Goal: Information Seeking & Learning: Learn about a topic

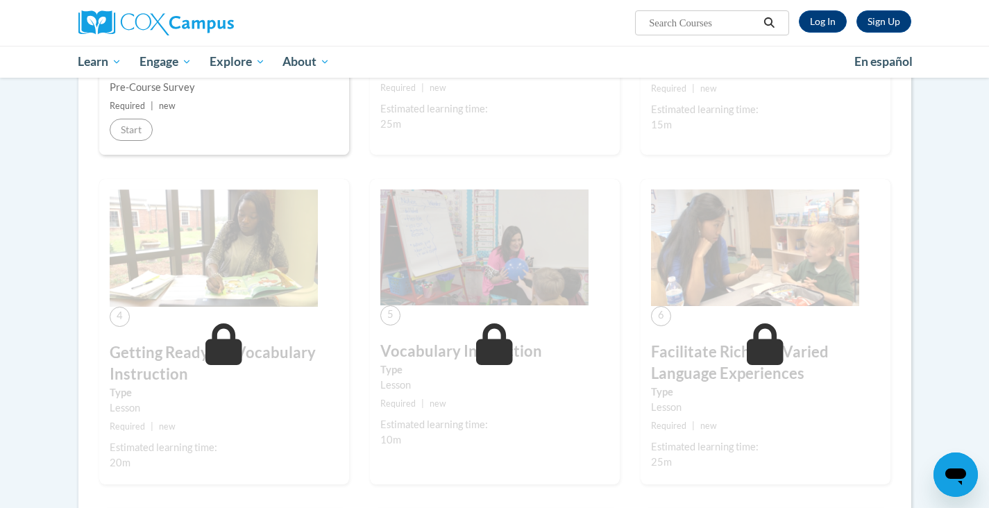
scroll to position [453, 0]
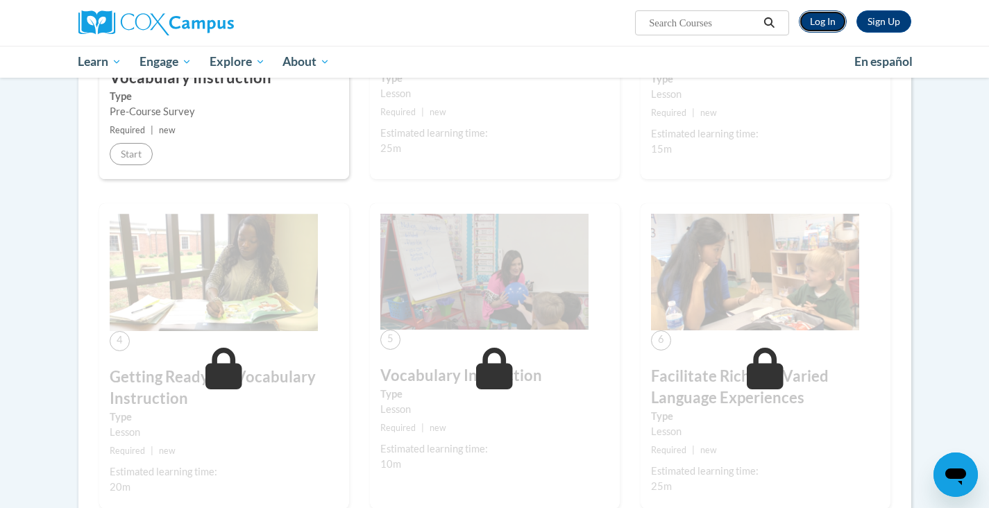
click at [814, 27] on link "Log In" at bounding box center [823, 21] width 48 height 22
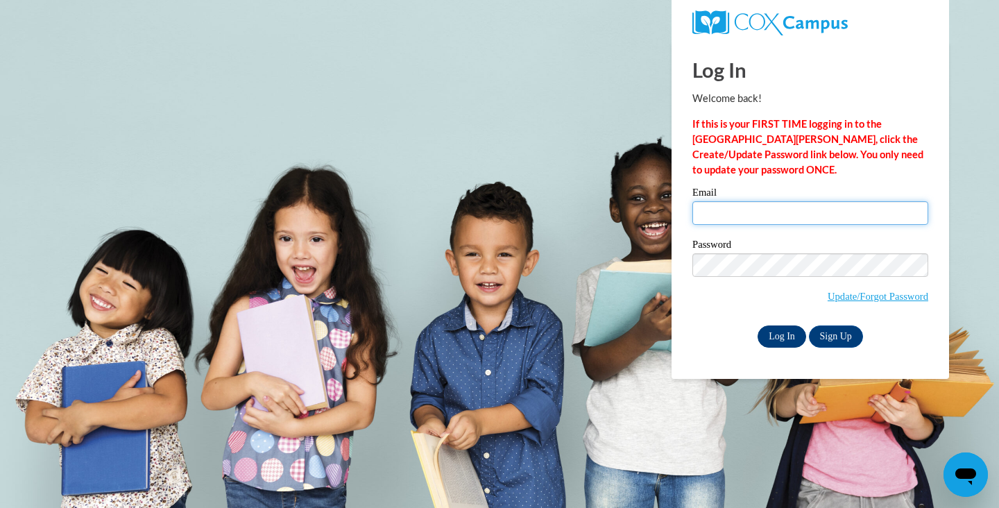
type input "asakovitz@sasd.net"
click at [783, 331] on input "Log In" at bounding box center [782, 336] width 49 height 22
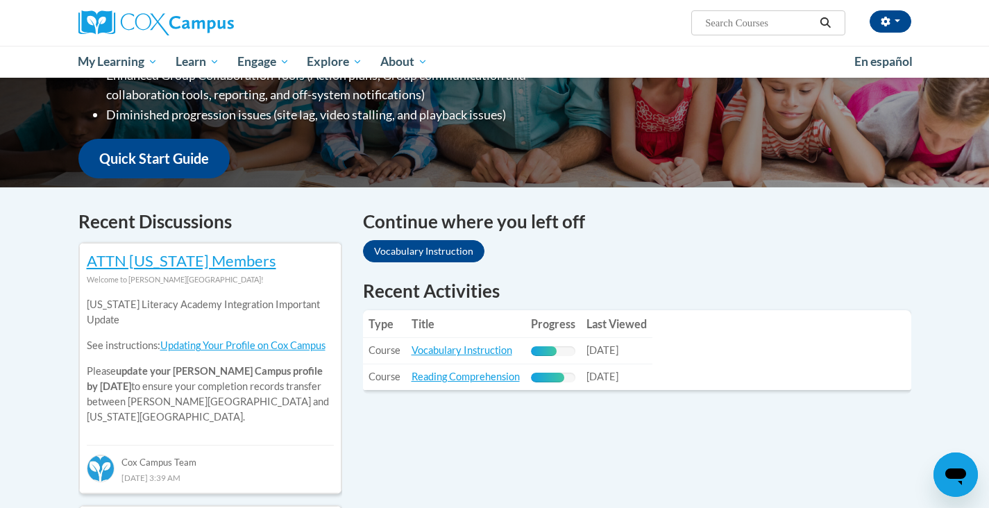
scroll to position [300, 0]
click at [434, 350] on link "Vocabulary Instruction" at bounding box center [461, 349] width 101 height 12
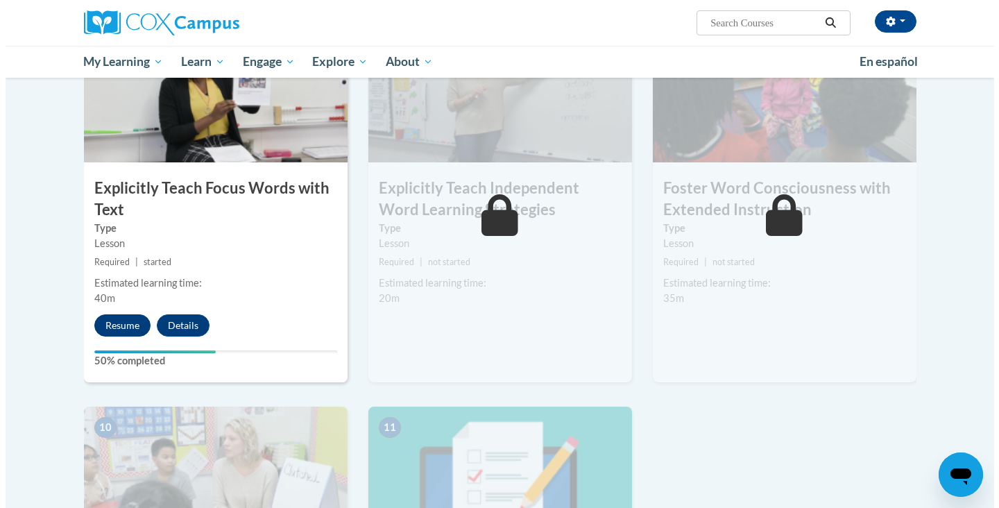
scroll to position [1108, 0]
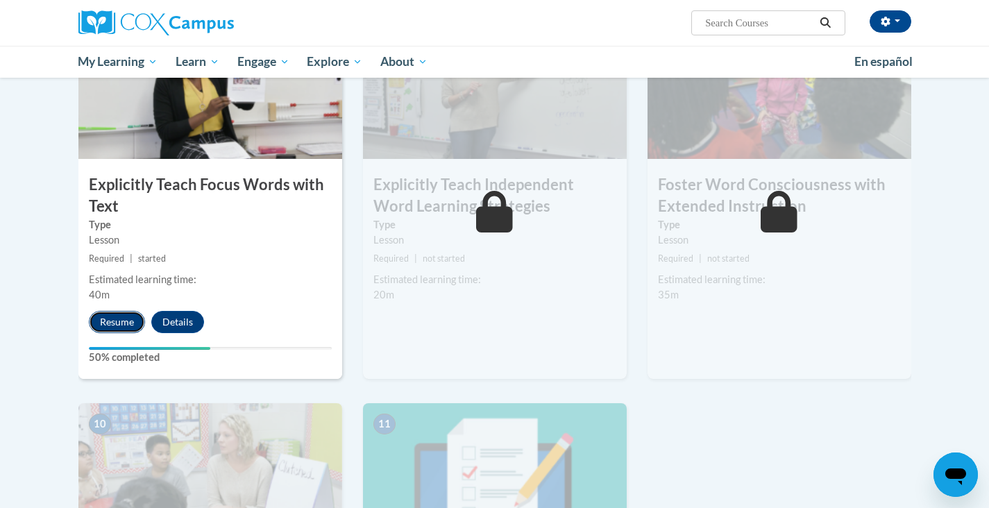
click at [112, 322] on button "Resume" at bounding box center [117, 322] width 56 height 22
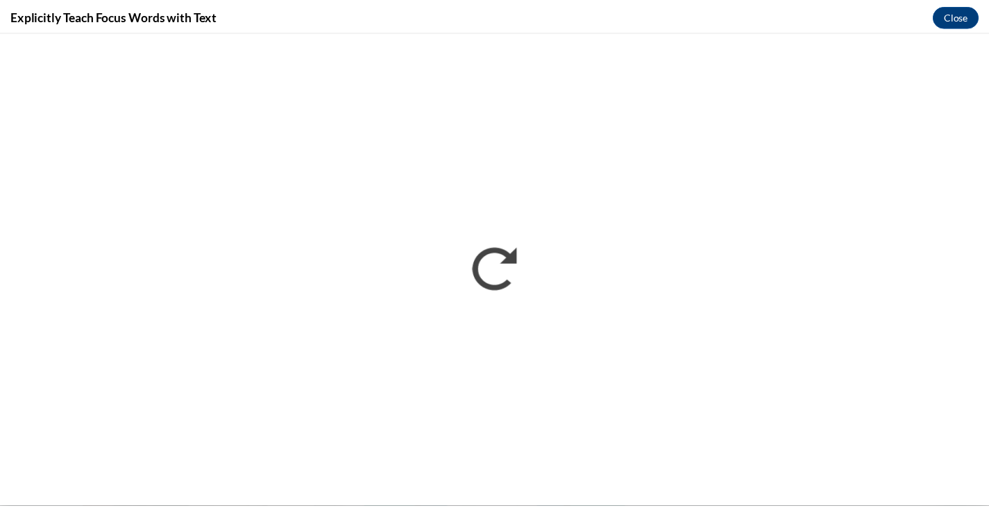
scroll to position [0, 0]
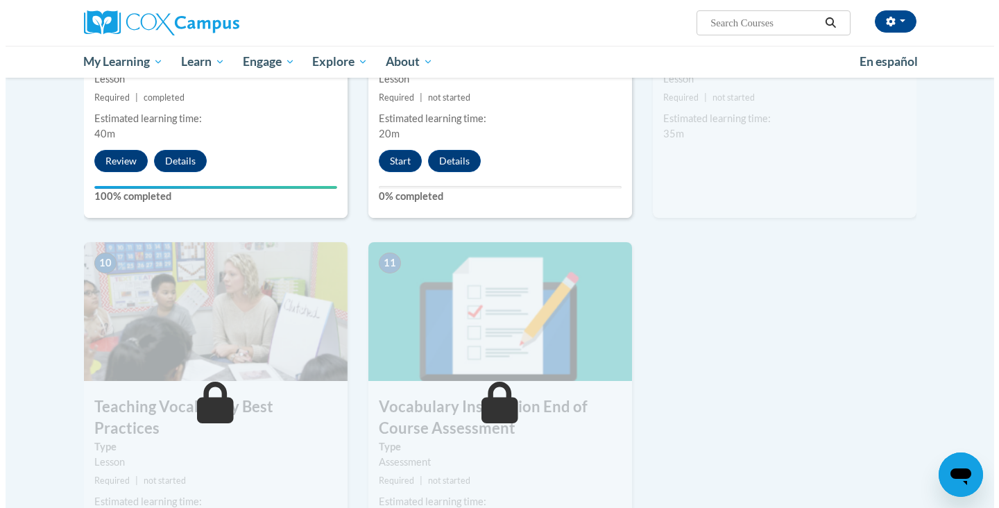
scroll to position [1290, 0]
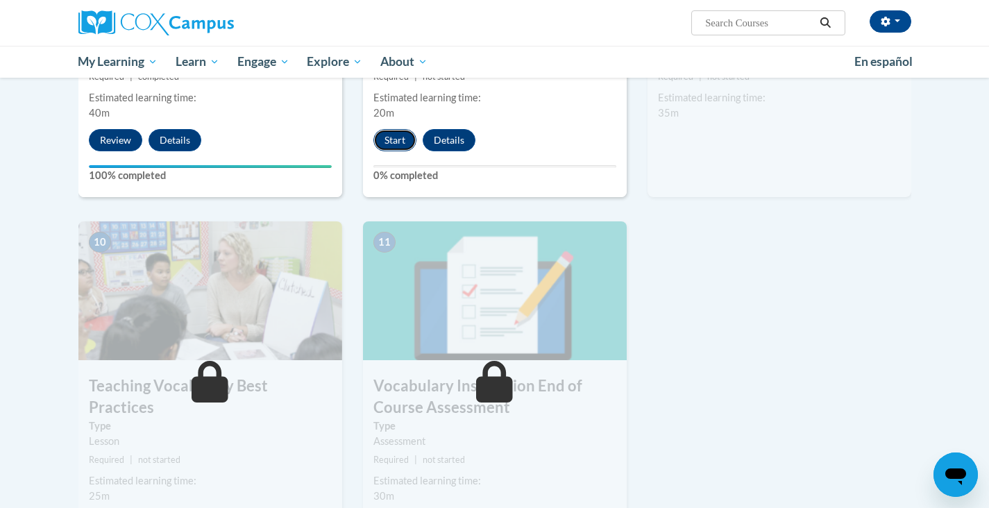
click at [402, 142] on button "Start" at bounding box center [394, 140] width 43 height 22
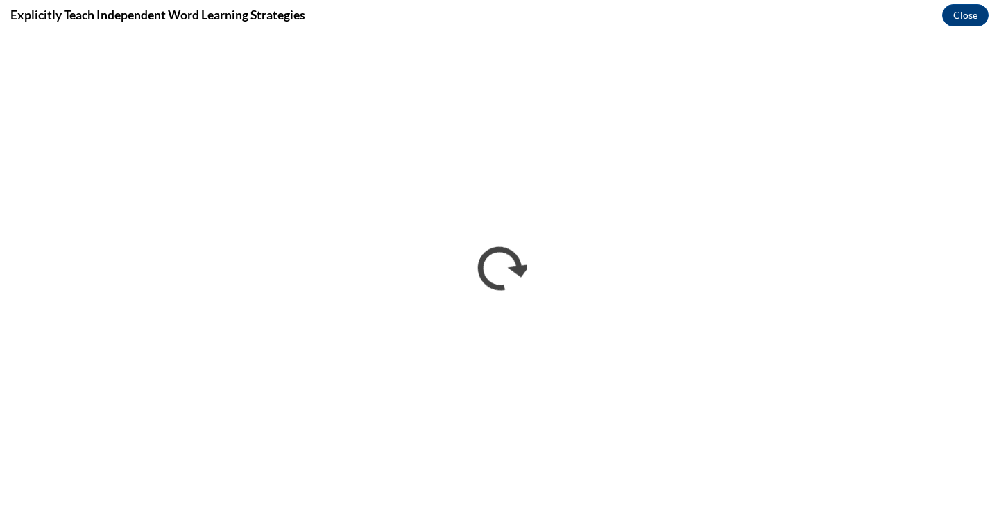
scroll to position [0, 0]
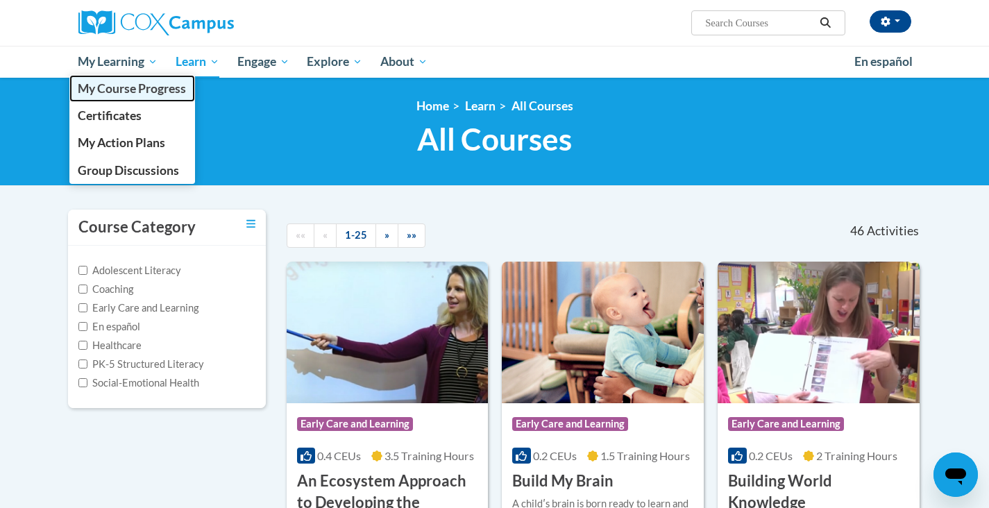
click at [117, 85] on span "My Course Progress" at bounding box center [132, 88] width 108 height 15
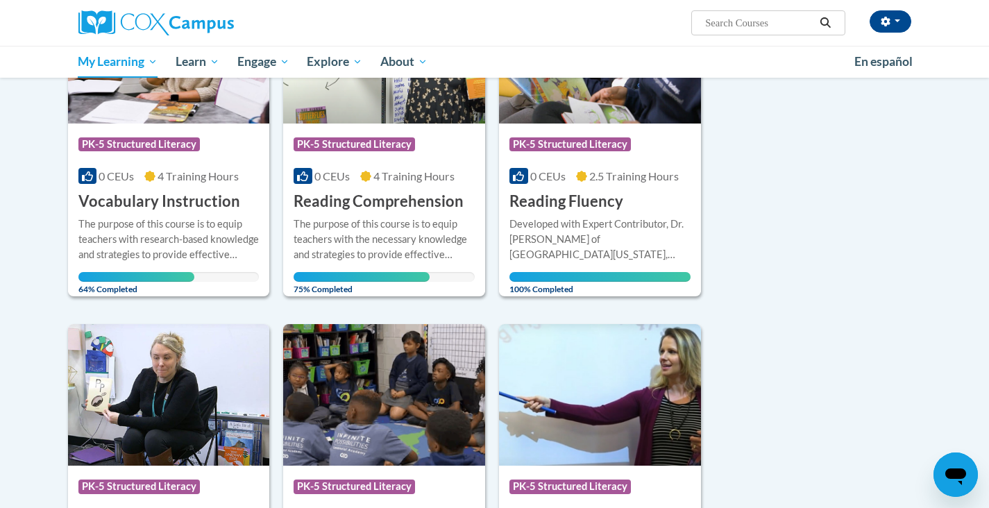
scroll to position [272, 0]
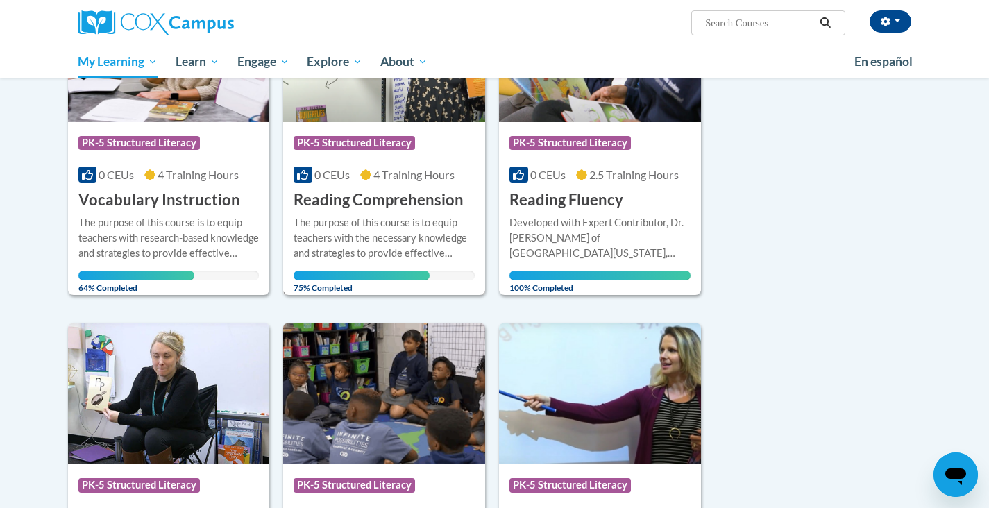
click at [393, 200] on h3 "Reading Comprehension" at bounding box center [378, 200] width 170 height 22
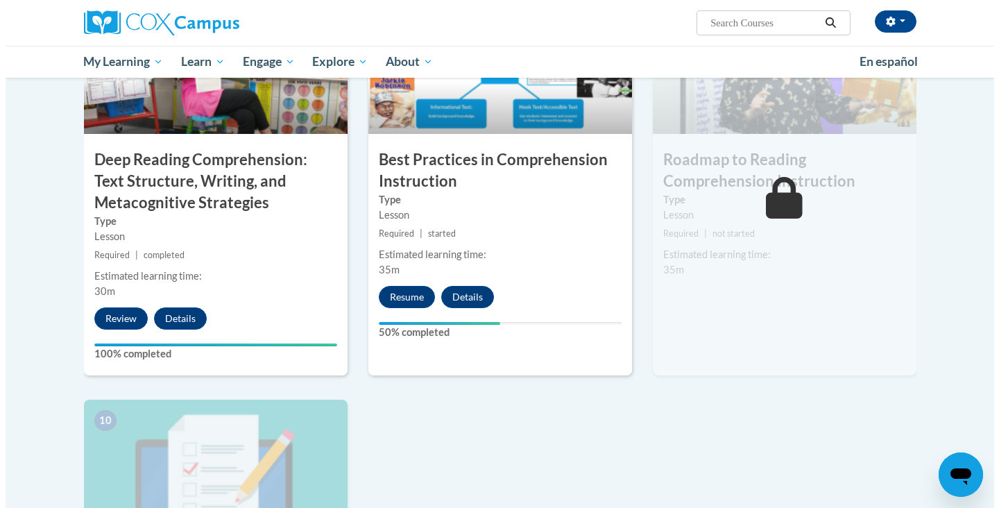
scroll to position [1138, 0]
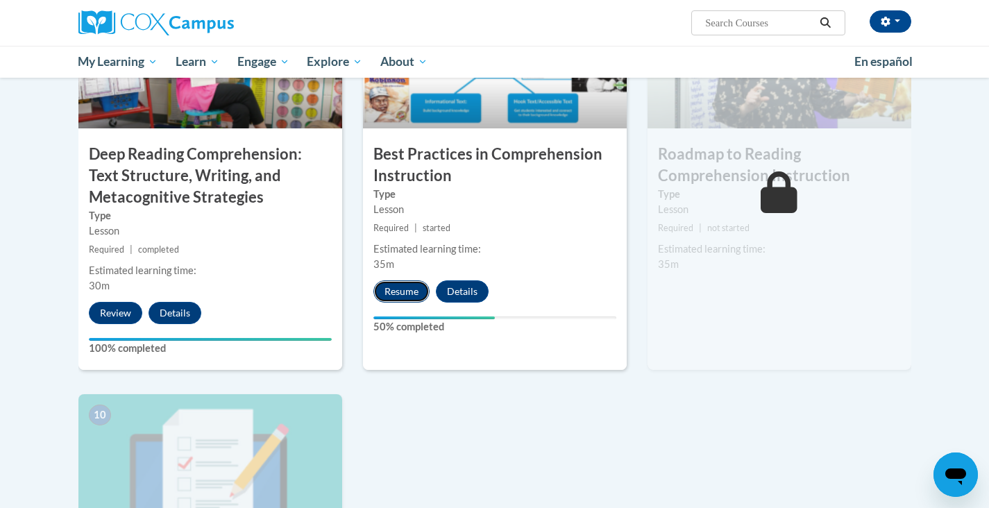
click at [409, 292] on button "Resume" at bounding box center [401, 291] width 56 height 22
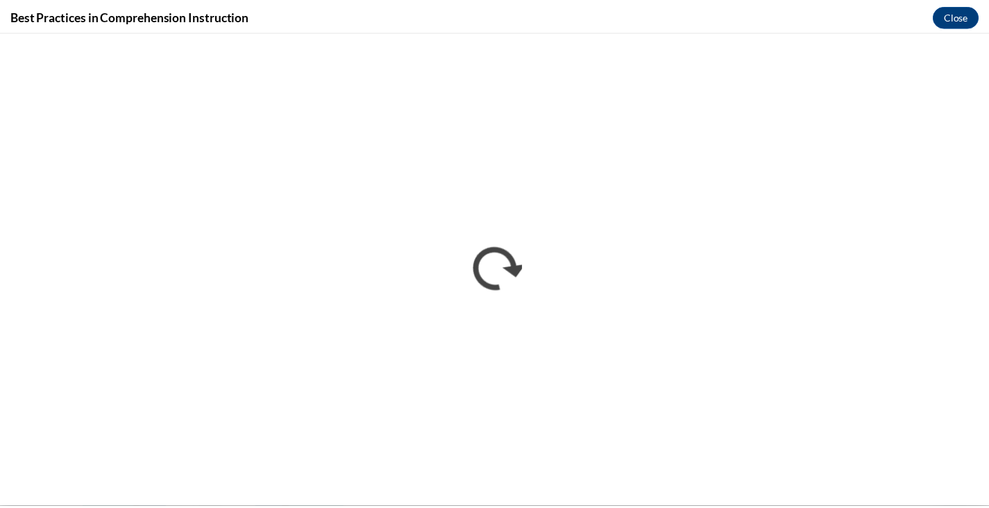
scroll to position [0, 0]
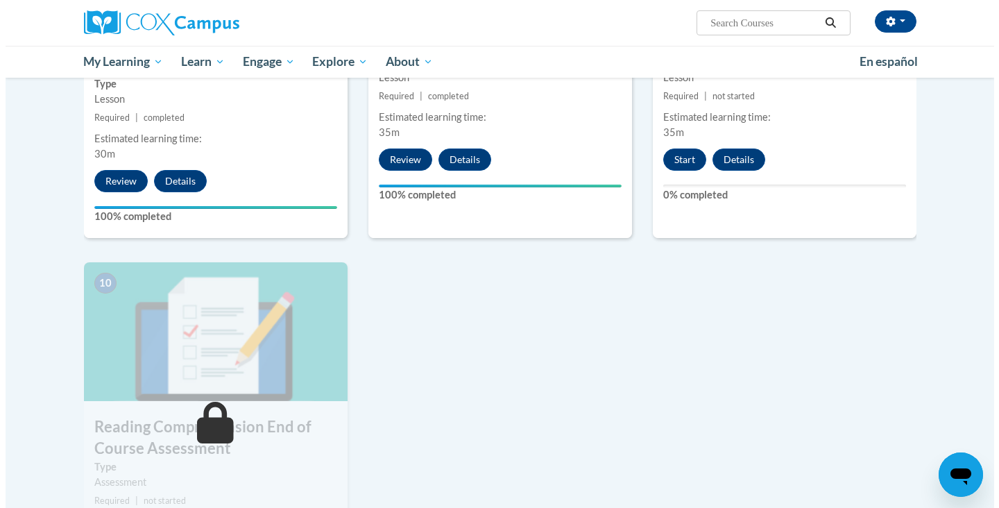
scroll to position [1272, 0]
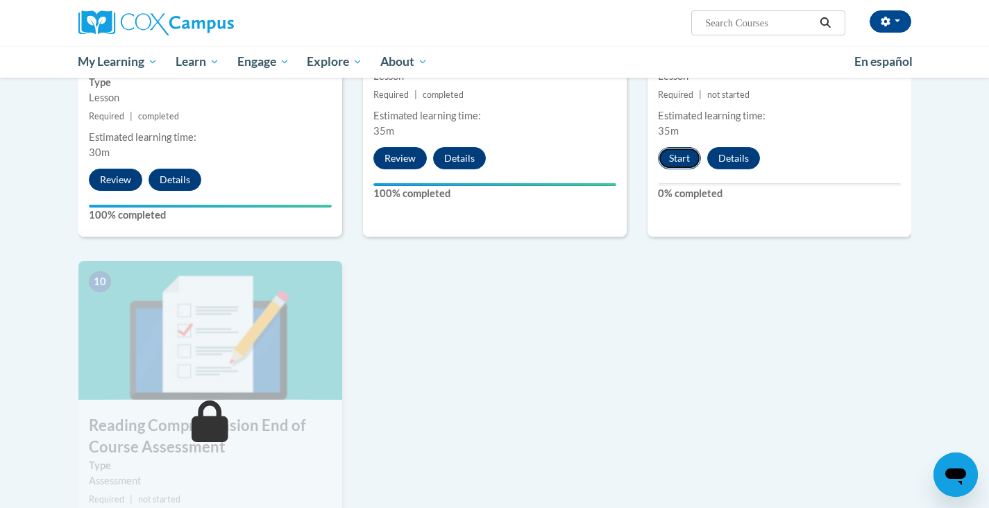
click at [682, 151] on button "Start" at bounding box center [679, 158] width 43 height 22
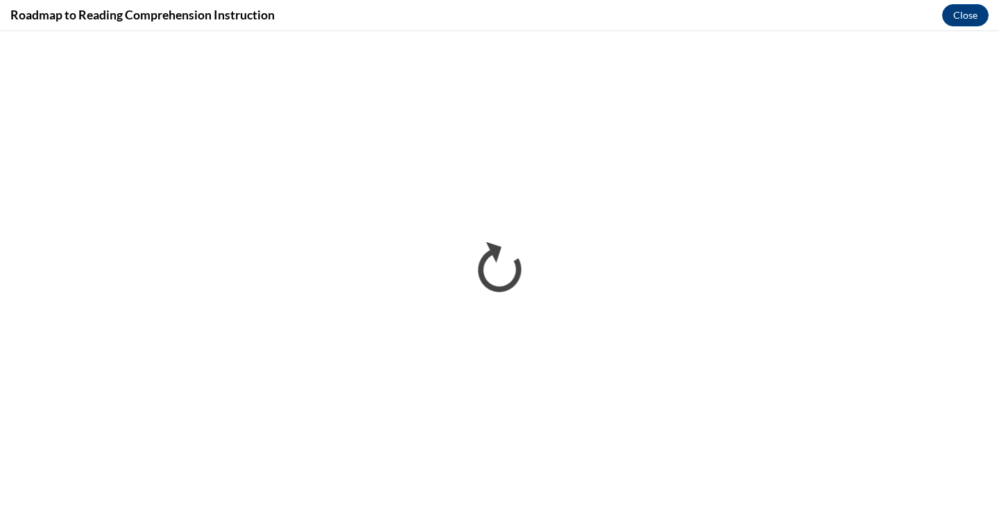
scroll to position [0, 0]
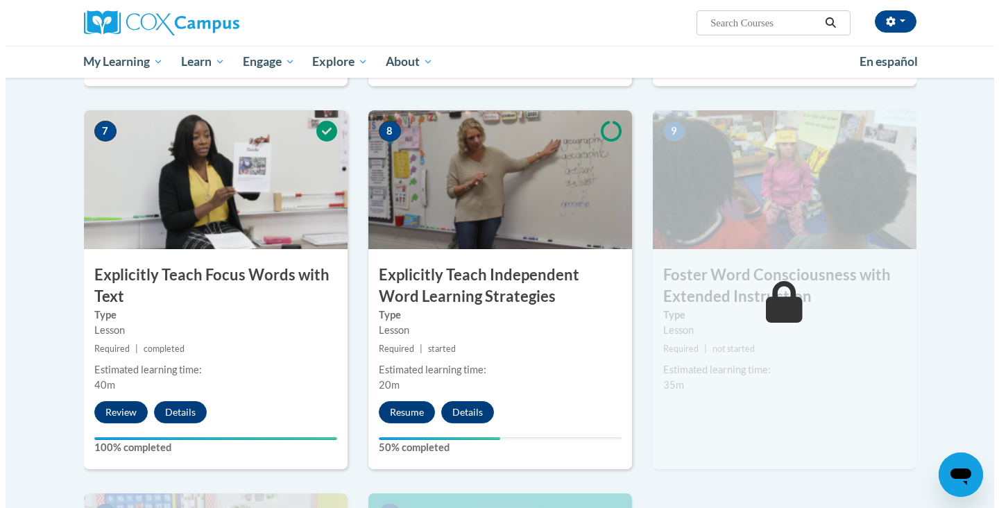
scroll to position [1014, 0]
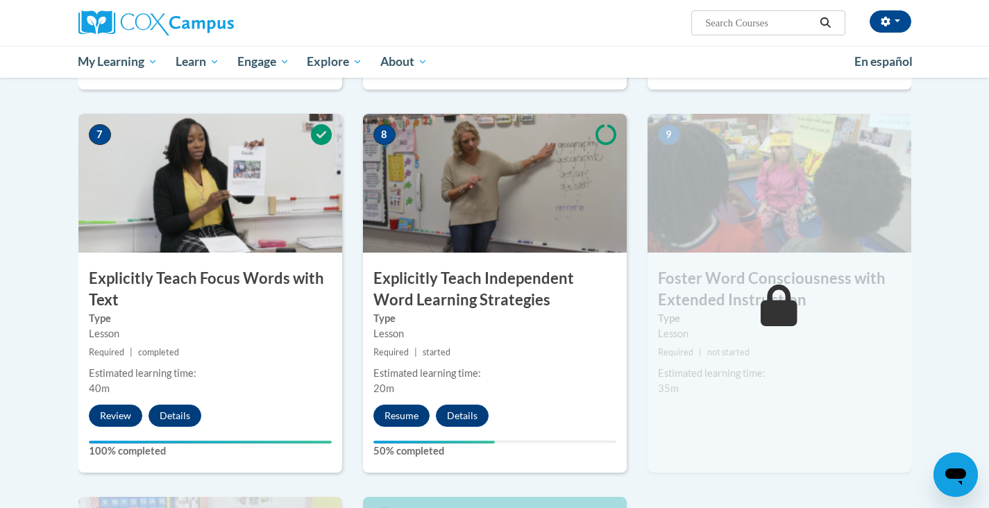
click at [411, 395] on div "Estimated learning time: 20m" at bounding box center [495, 381] width 264 height 31
click at [411, 402] on div "8 Explicitly Teach Independent Word Learning Strategies Type Lesson Required | …" at bounding box center [495, 293] width 264 height 359
click at [406, 420] on button "Resume" at bounding box center [401, 415] width 56 height 22
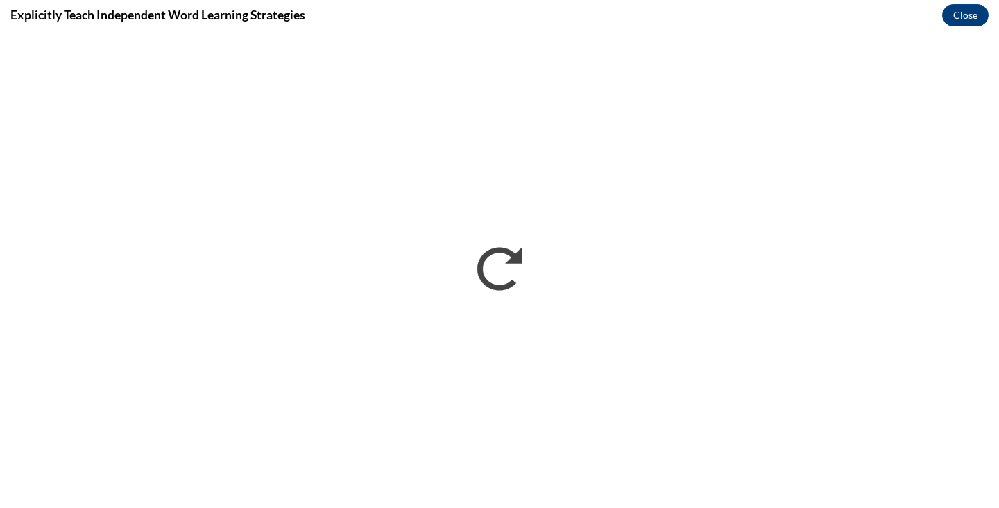
scroll to position [0, 0]
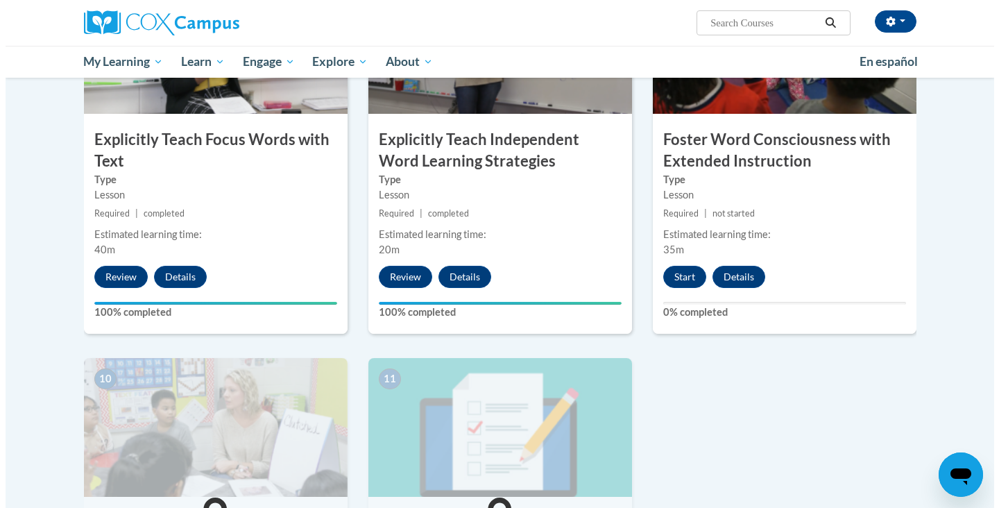
scroll to position [1150, 0]
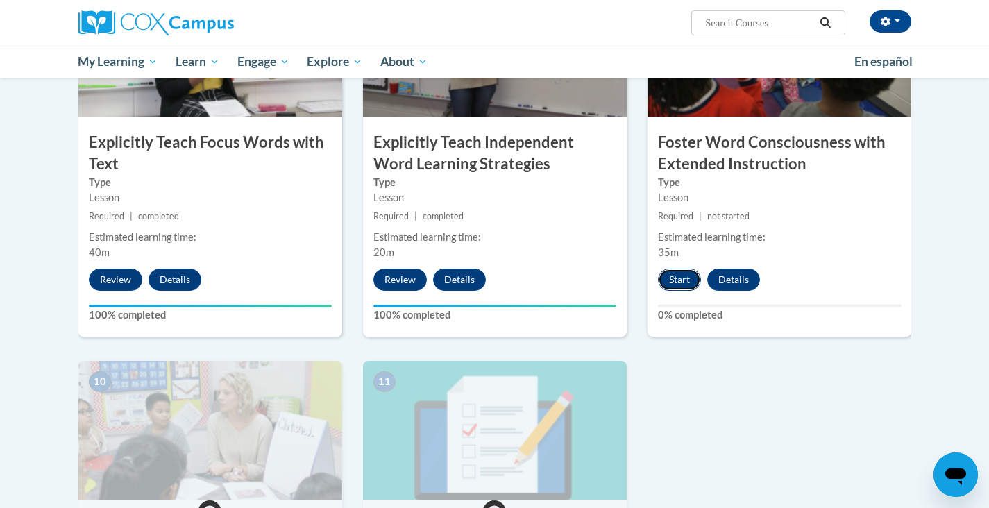
click at [672, 289] on button "Start" at bounding box center [679, 279] width 43 height 22
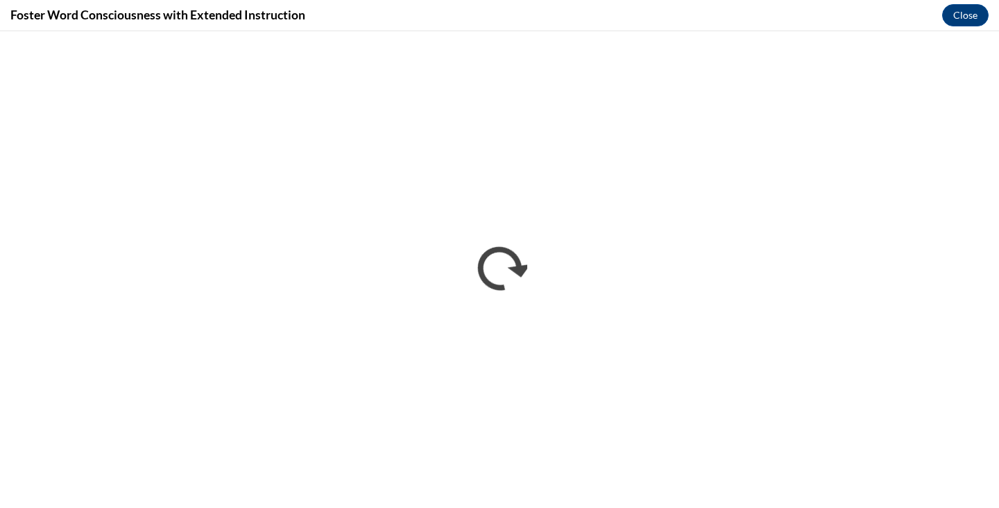
scroll to position [0, 0]
